Goal: Transaction & Acquisition: Purchase product/service

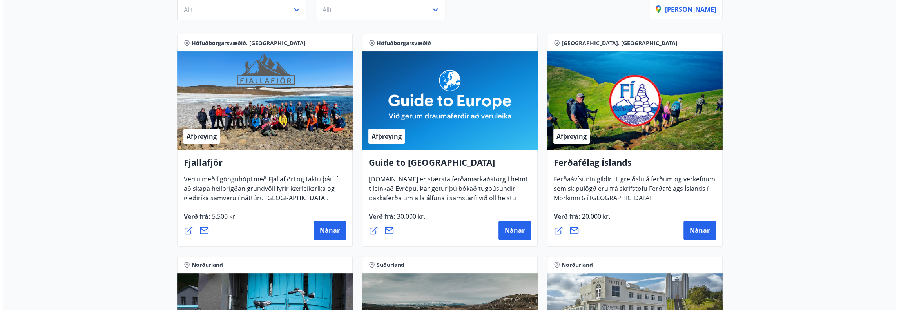
scroll to position [118, 0]
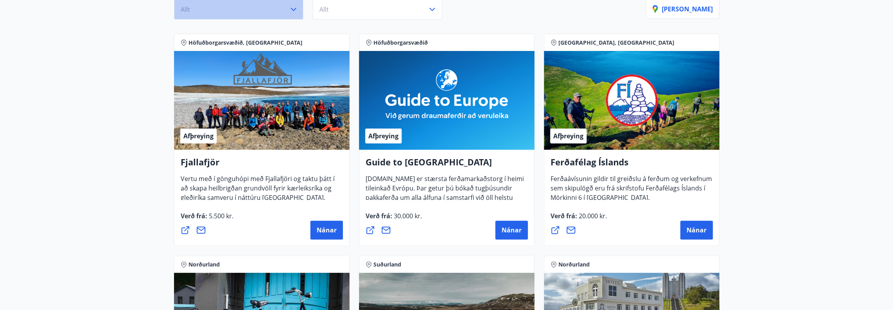
click at [289, 11] on icon "button" at bounding box center [293, 9] width 9 height 9
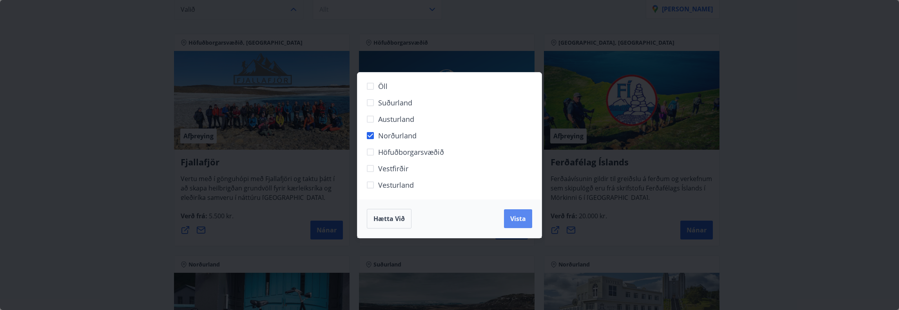
click at [512, 216] on span "Vista" at bounding box center [518, 218] width 16 height 9
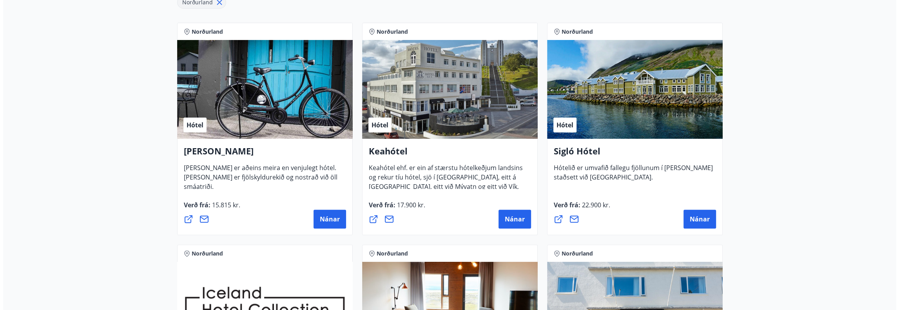
scroll to position [189, 0]
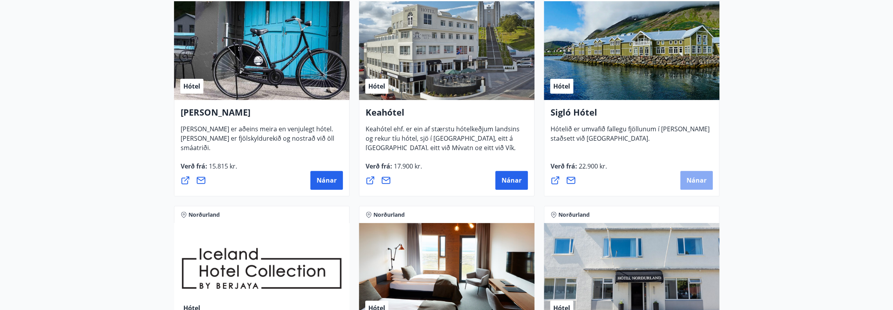
click at [694, 180] on span "Nánar" at bounding box center [696, 180] width 20 height 9
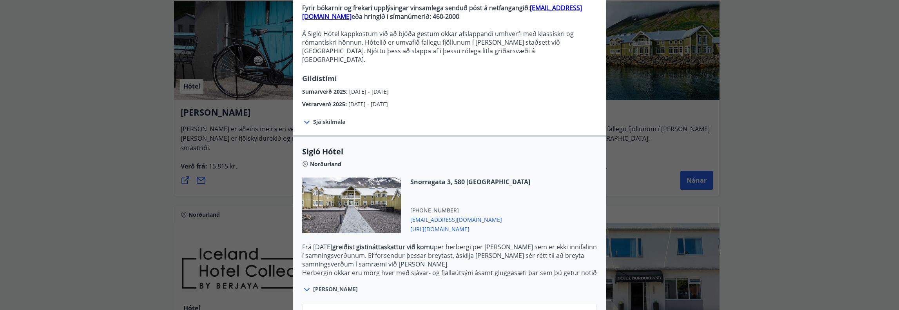
scroll to position [136, 0]
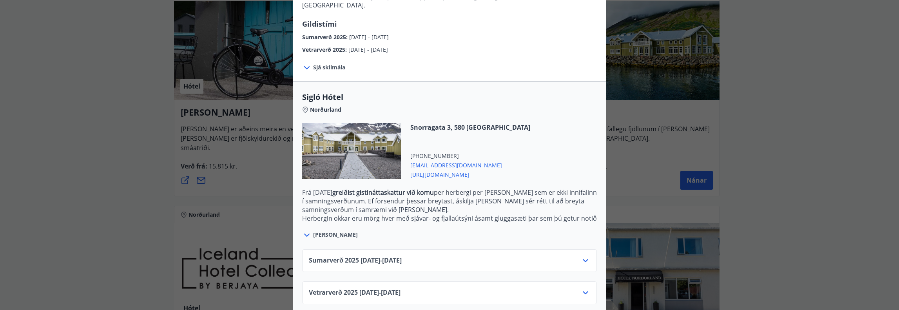
click at [577, 288] on div "Vetrarverð [PHONE_NUMBER][DATE] - [DATE]" at bounding box center [449, 296] width 281 height 16
click at [385, 288] on span "Vetrarverð [PHONE_NUMBER][DATE] - [DATE]" at bounding box center [355, 292] width 92 height 9
click at [363, 288] on span "Vetrarverð [PHONE_NUMBER][DATE] - [DATE]" at bounding box center [355, 292] width 92 height 9
click at [581, 288] on icon at bounding box center [585, 292] width 9 height 9
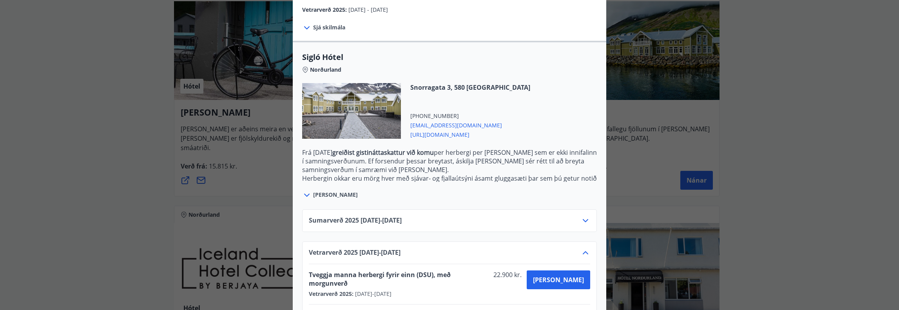
scroll to position [200, 0]
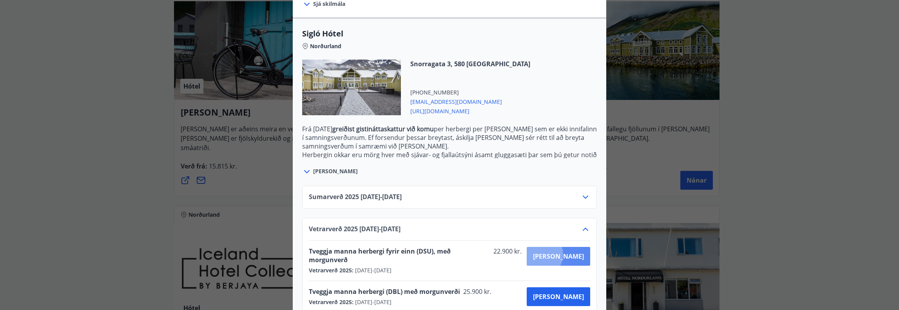
click at [568, 252] on span "[PERSON_NAME]" at bounding box center [558, 256] width 51 height 9
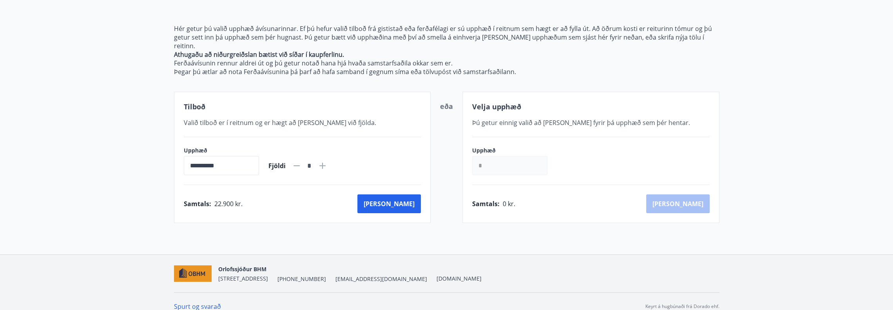
scroll to position [85, 0]
click at [496, 156] on input "*" at bounding box center [509, 165] width 75 height 19
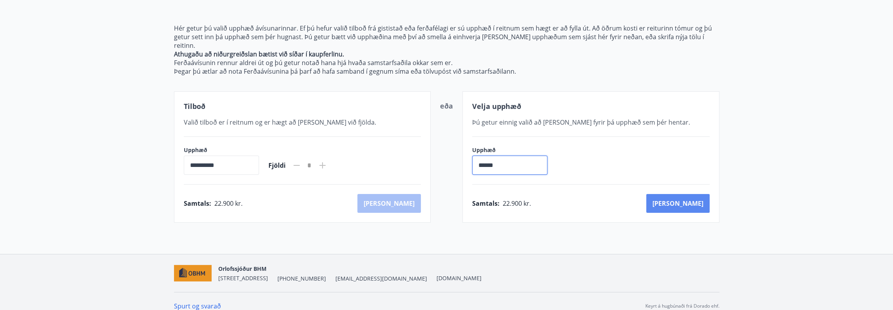
type input "******"
click at [693, 197] on button "[PERSON_NAME]" at bounding box center [677, 203] width 63 height 19
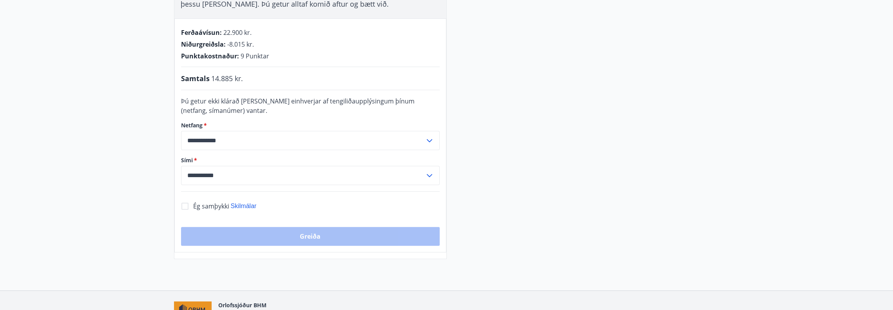
scroll to position [150, 0]
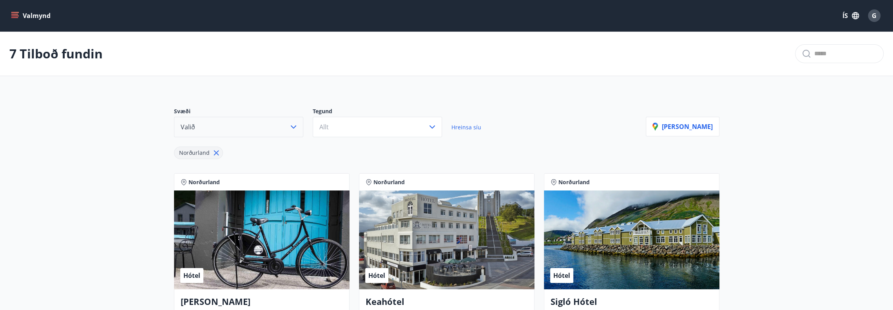
click at [292, 125] on icon "button" at bounding box center [293, 126] width 9 height 9
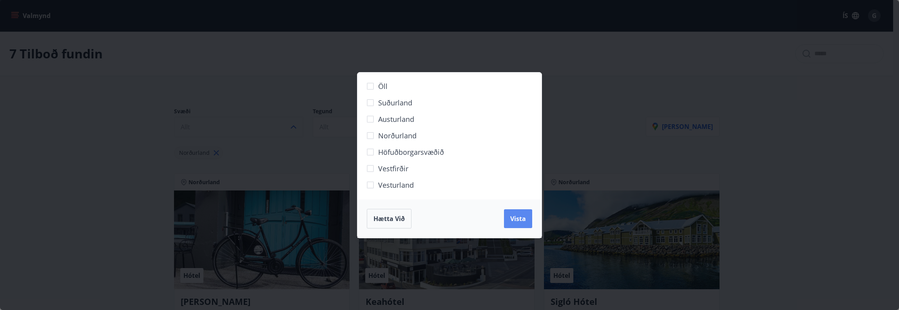
click at [511, 221] on span "Vista" at bounding box center [518, 218] width 16 height 9
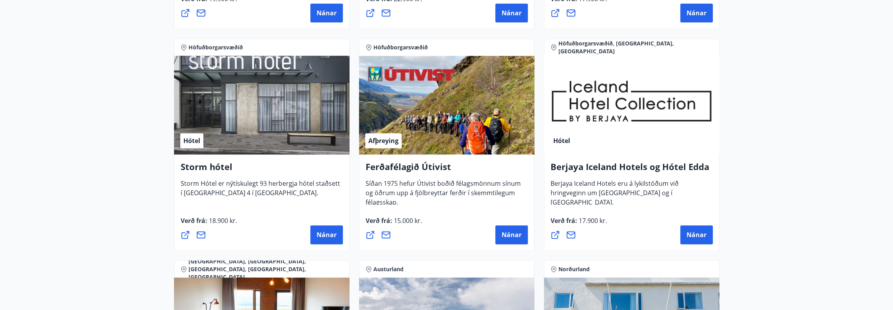
scroll to position [583, 0]
